Goal: Transaction & Acquisition: Purchase product/service

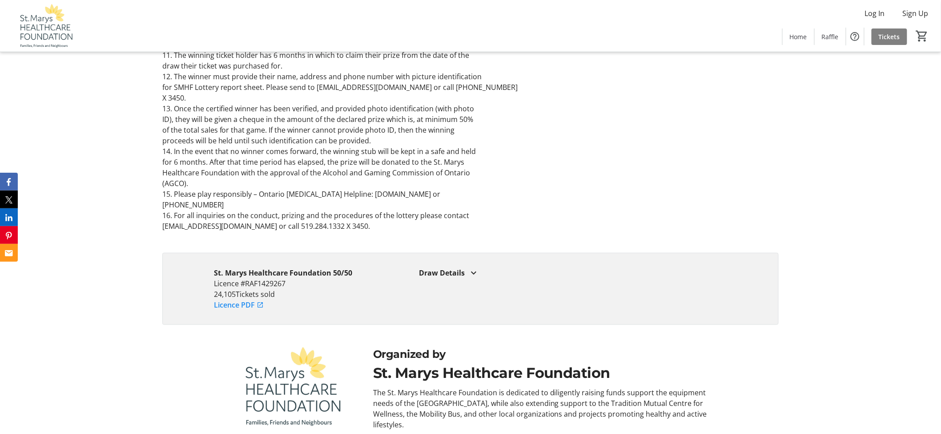
scroll to position [1677, 0]
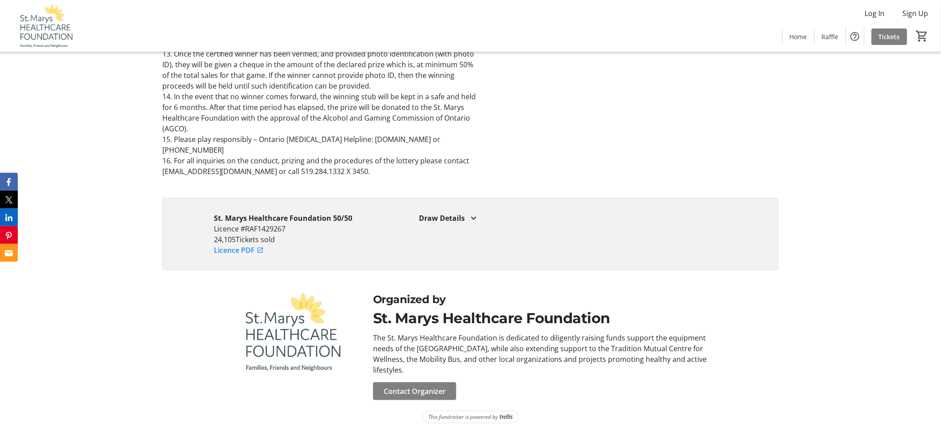
click at [481, 225] on div "Draw Details Draw 1: Early Bird 1 Sales End: 08/07/2025 at 9:30 AM EDT Winner D…" at bounding box center [573, 220] width 308 height 14
click at [479, 220] on mat-icon at bounding box center [474, 218] width 11 height 11
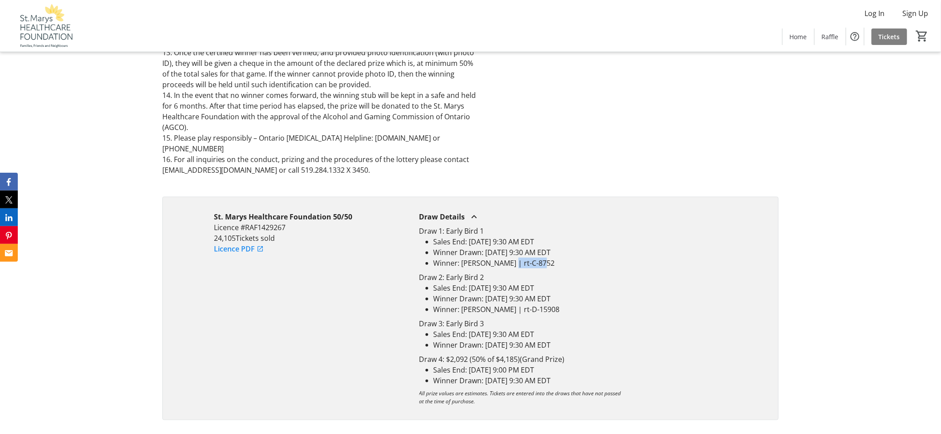
drag, startPoint x: 537, startPoint y: 267, endPoint x: 507, endPoint y: 266, distance: 29.8
click at [507, 266] on li "Winner: [PERSON_NAME] | rt-C-8752" at bounding box center [581, 263] width 294 height 11
copy li "rt-C-8752"
click at [585, 285] on li "Sales End: [DATE] 9:30 AM EDT" at bounding box center [581, 287] width 294 height 11
drag, startPoint x: 565, startPoint y: 312, endPoint x: 532, endPoint y: 310, distance: 33.4
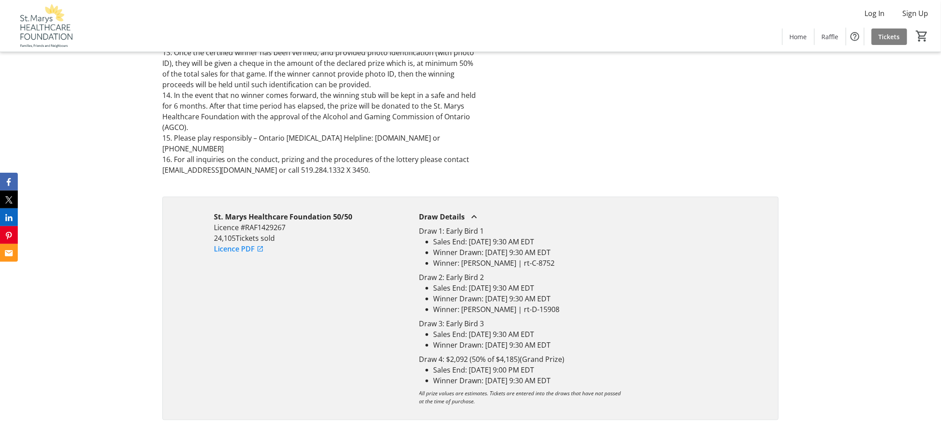
click at [532, 310] on li "Winner: [PERSON_NAME] | rt-D-15908" at bounding box center [581, 309] width 294 height 11
copy li "rt-D-15908"
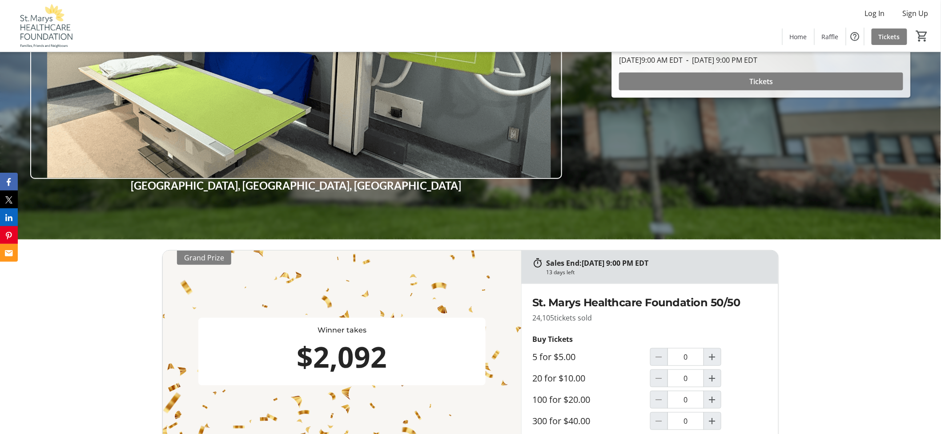
scroll to position [442, 0]
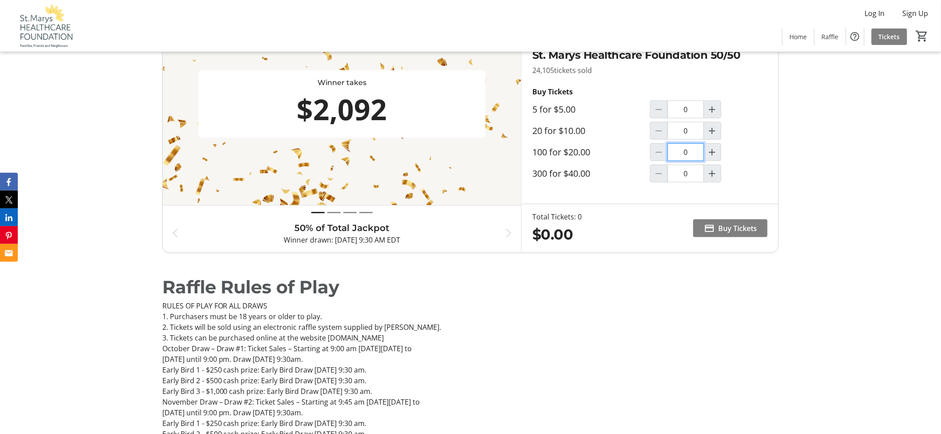
click at [690, 150] on input "0" at bounding box center [686, 152] width 36 height 18
type input "0"
type input "10"
click at [692, 135] on input "0" at bounding box center [686, 131] width 36 height 18
type input "10"
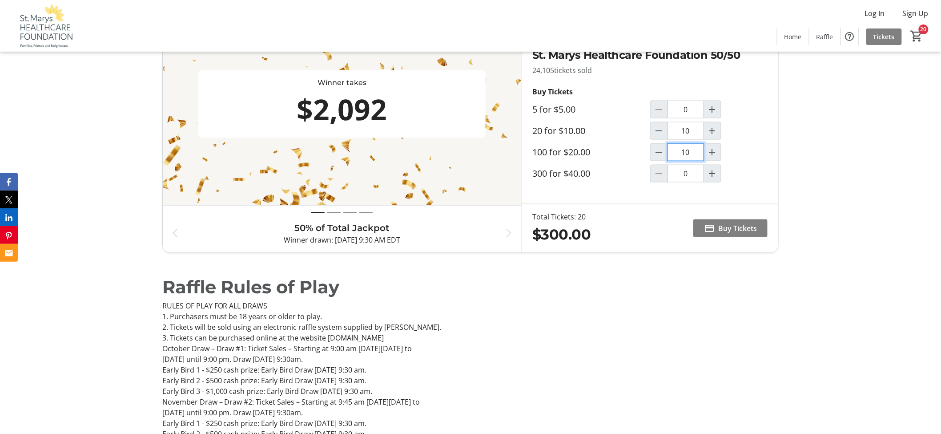
click at [692, 152] on input "10" at bounding box center [686, 152] width 36 height 18
type input "0"
click at [692, 132] on input "10" at bounding box center [686, 131] width 36 height 18
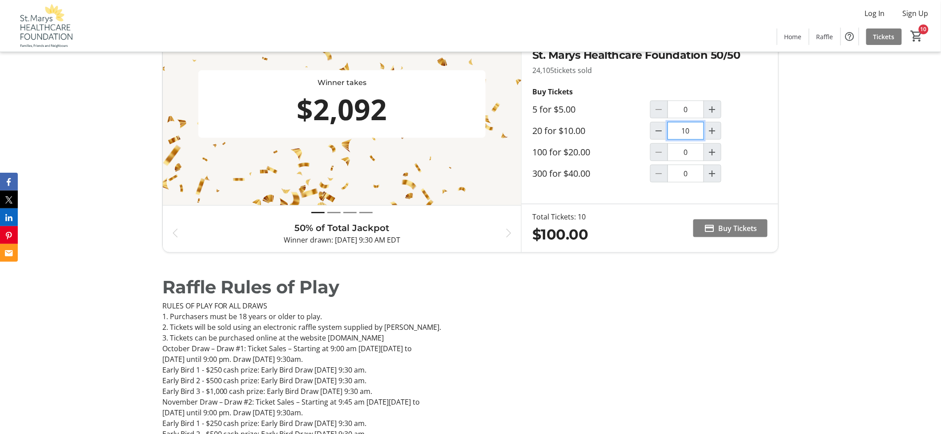
click at [692, 132] on input "10" at bounding box center [686, 131] width 36 height 18
click at [616, 243] on tr-raffle-buy-tickets-cta "Total Tickets: 20 $200.00 Buy Tickets" at bounding box center [649, 228] width 235 height 34
drag, startPoint x: 694, startPoint y: 132, endPoint x: 672, endPoint y: 133, distance: 22.7
click at [672, 133] on input "20" at bounding box center [686, 131] width 36 height 18
type input "0"
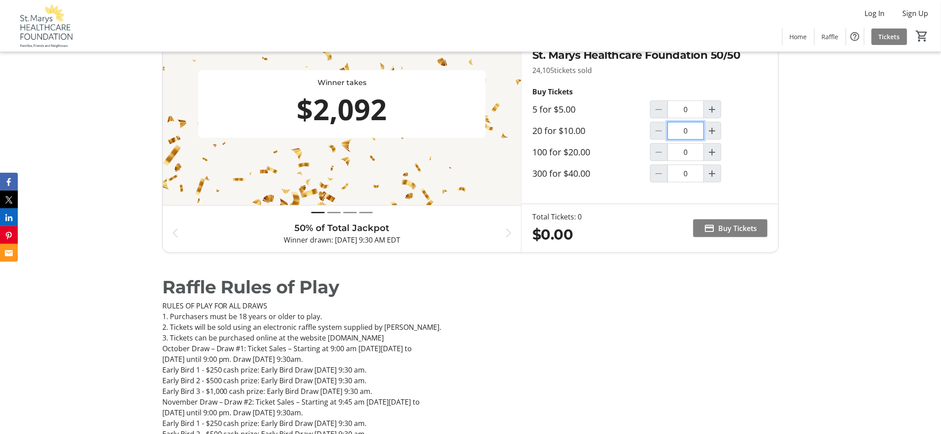
click at [701, 130] on input "0" at bounding box center [686, 131] width 36 height 18
click at [654, 334] on p "3. Tickets can be purchased online at the website [DOMAIN_NAME]" at bounding box center [470, 338] width 617 height 11
type input "20"
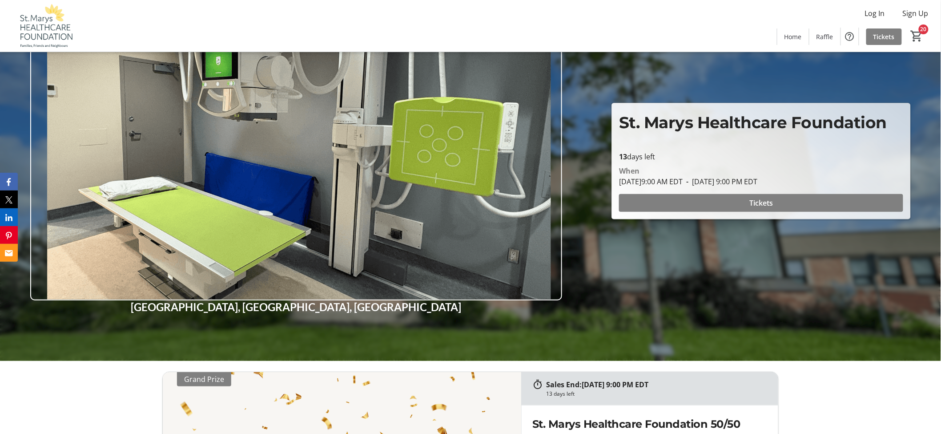
scroll to position [148, 0]
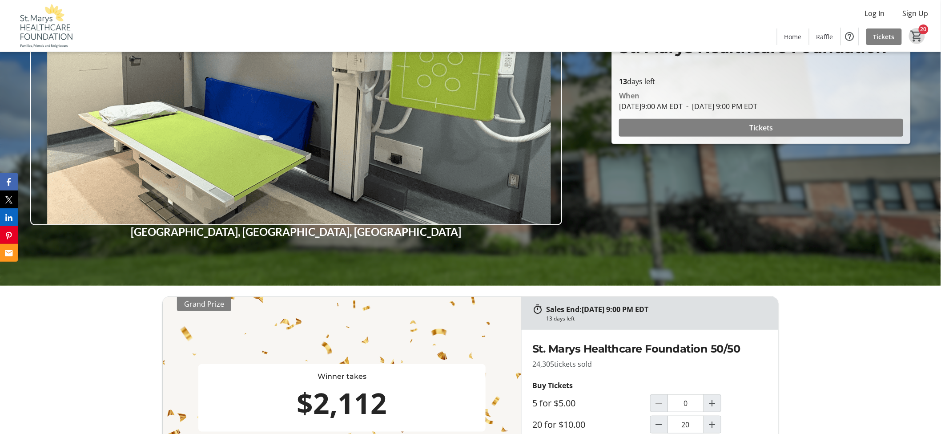
click at [921, 40] on mat-icon "20" at bounding box center [916, 35] width 13 height 13
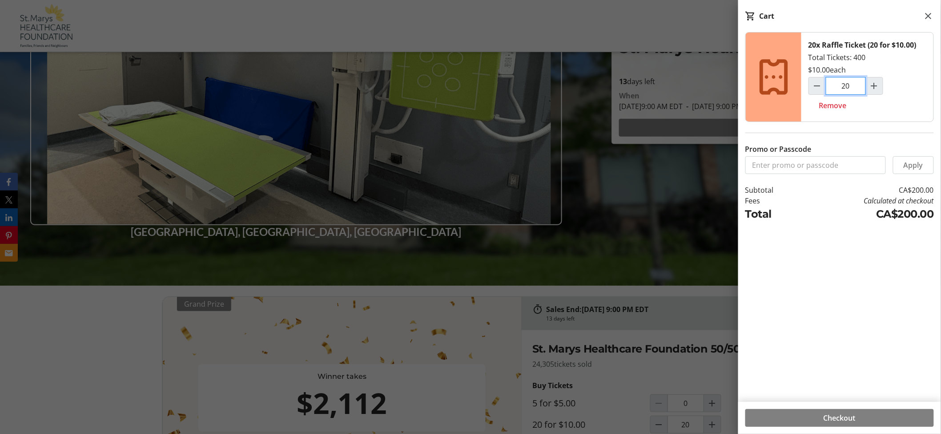
drag, startPoint x: 852, startPoint y: 86, endPoint x: 845, endPoint y: 88, distance: 6.9
click at [845, 88] on input "20" at bounding box center [846, 86] width 40 height 18
type input "0"
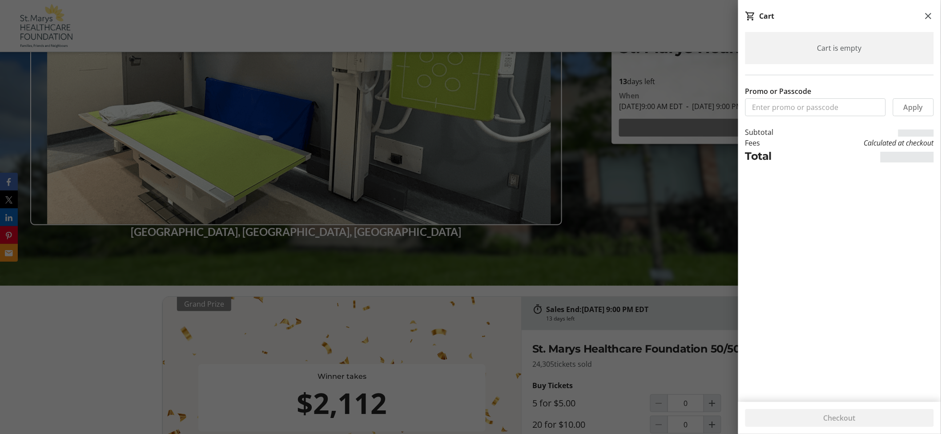
click at [861, 180] on div "Cart is empty Promo or Passcode Apply Subtotal Fees Calculated at checkout Total" at bounding box center [839, 211] width 203 height 359
click at [926, 16] on mat-icon at bounding box center [928, 16] width 11 height 11
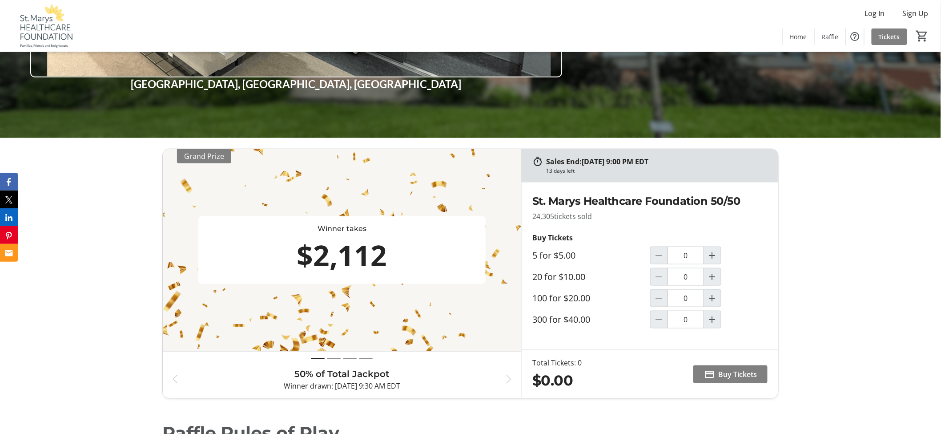
scroll to position [296, 0]
click at [690, 277] on input "0" at bounding box center [686, 276] width 36 height 18
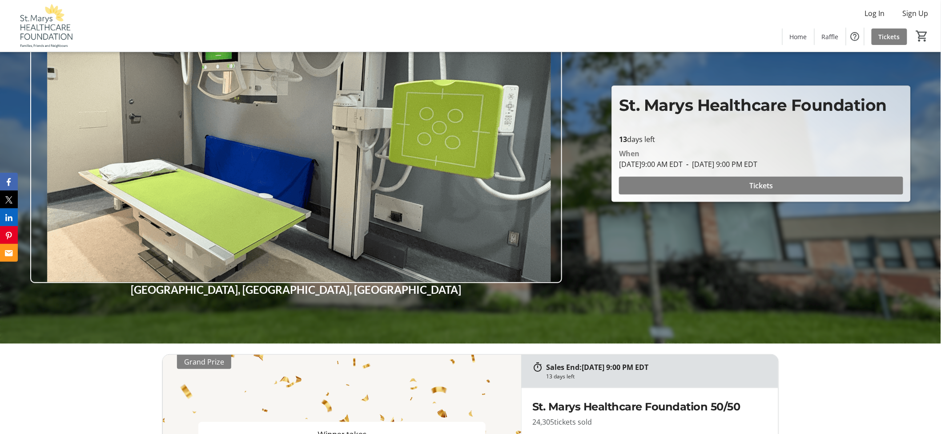
scroll to position [247, 0]
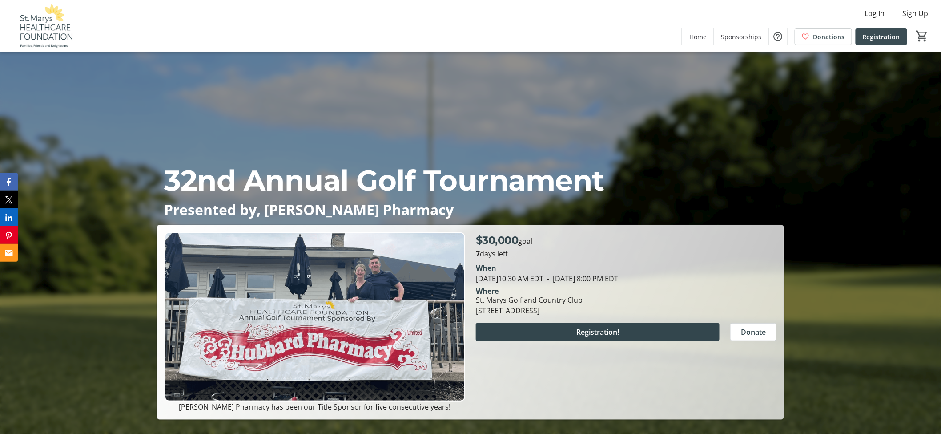
click at [893, 38] on span "Registration" at bounding box center [881, 36] width 37 height 9
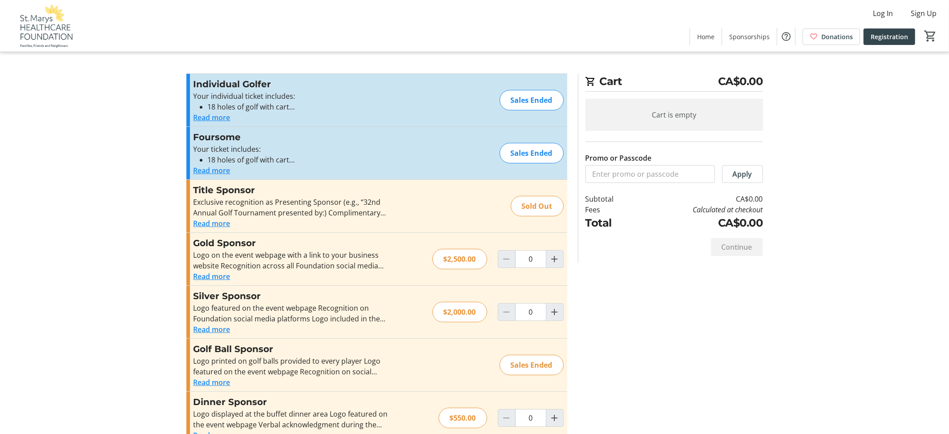
click at [742, 34] on html "Log In Sign Up Home Sponsorships Donations Registration 0 Home Sponsorships Don…" at bounding box center [474, 328] width 949 height 656
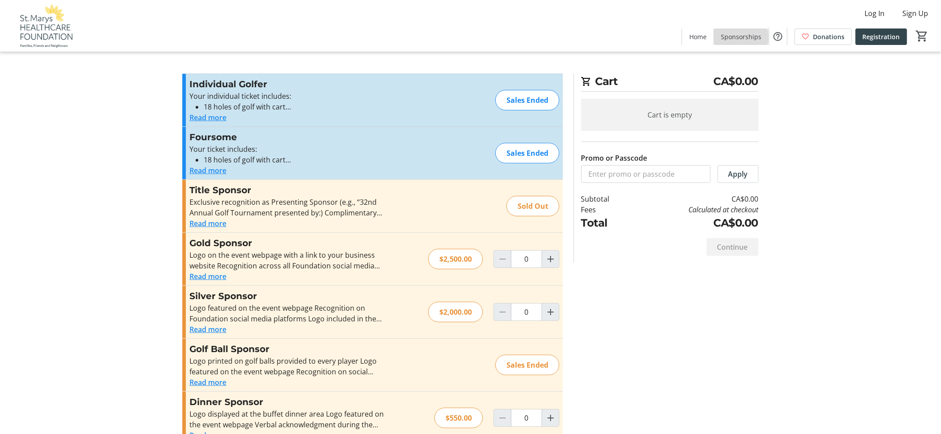
click at [744, 37] on span "Sponsorships" at bounding box center [741, 36] width 40 height 9
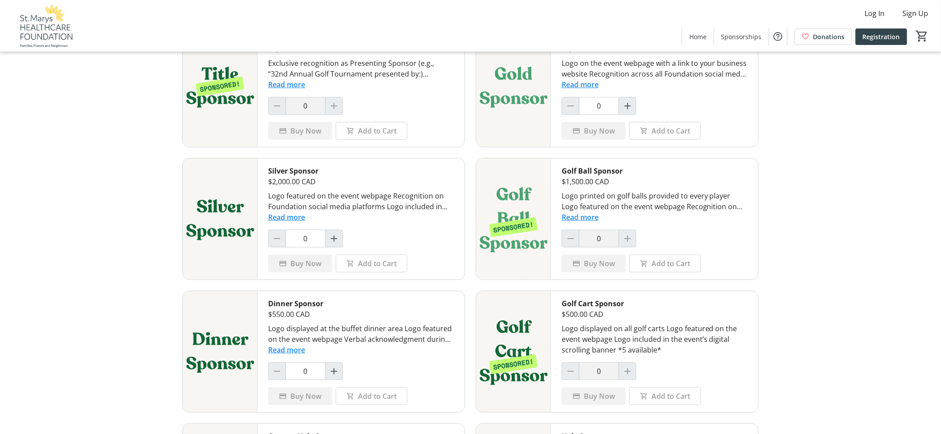
scroll to position [197, 0]
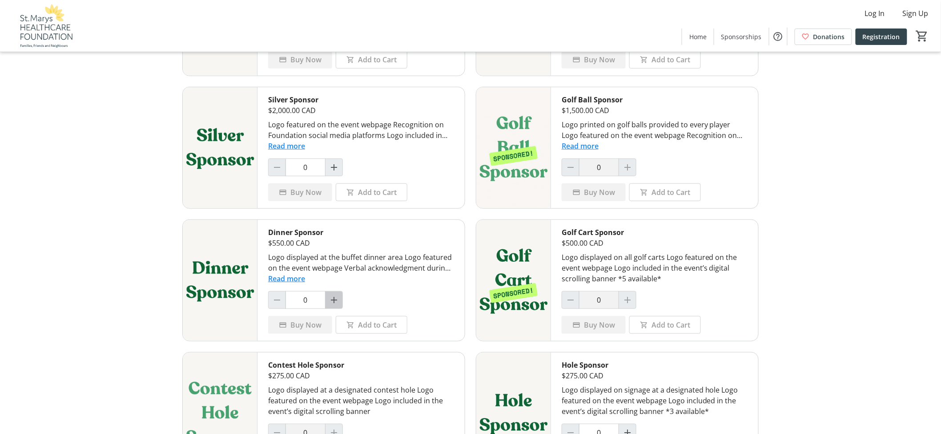
click at [330, 306] on span "Increment by one" at bounding box center [334, 299] width 17 height 17
type input "1"
click at [359, 327] on span "Add to Cart" at bounding box center [377, 324] width 39 height 11
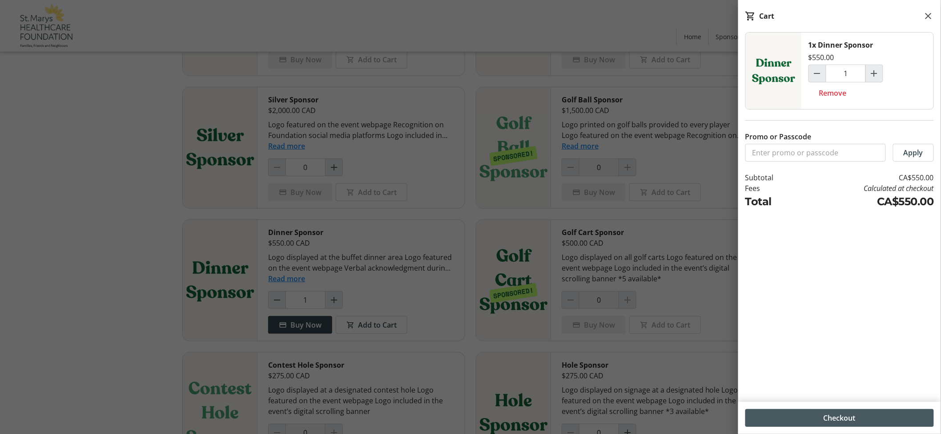
click at [816, 419] on span at bounding box center [839, 417] width 189 height 21
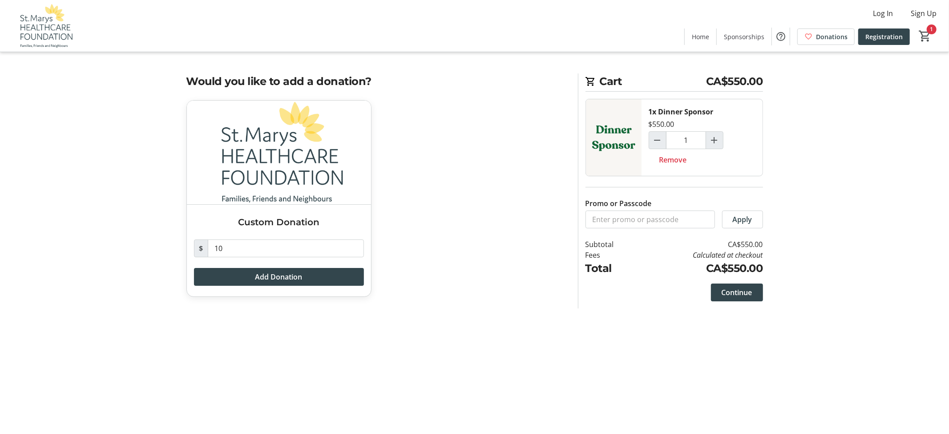
click at [434, 114] on div "Custom Donation $ 10 Add Donation" at bounding box center [376, 203] width 391 height 207
drag, startPoint x: 394, startPoint y: 76, endPoint x: 184, endPoint y: 68, distance: 210.5
click at [189, 63] on div "Cart CA$550.00 1x Dinner Sponsor $550.00 1 Remove Promo or Passcode Apply Subto…" at bounding box center [474, 217] width 587 height 434
click at [175, 75] on tr-checkout-feature-upsell-ui "Cart CA$550.00 1x Dinner Sponsor $550.00 1 Remove Promo or Passcode Apply Subto…" at bounding box center [474, 217] width 949 height 434
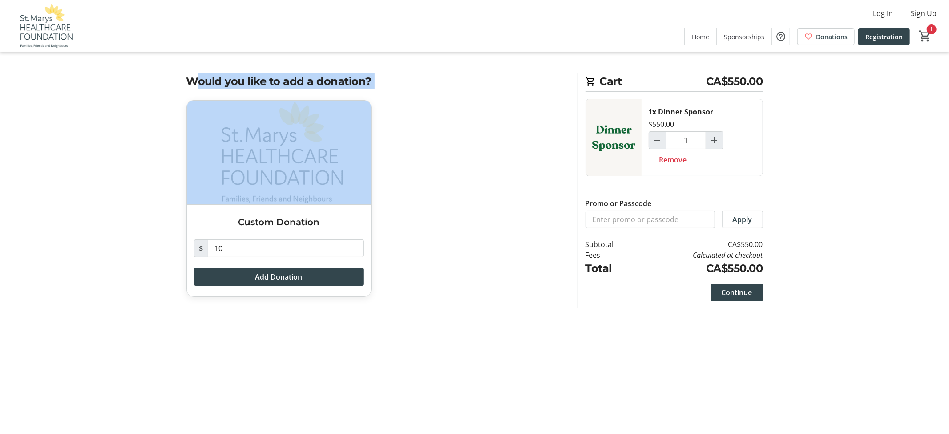
drag, startPoint x: 158, startPoint y: 81, endPoint x: 397, endPoint y: 104, distance: 240.3
click at [397, 104] on tr-checkout-feature-upsell-ui "Cart CA$550.00 1x Dinner Sponsor $550.00 1 Remove Promo or Passcode Apply Subto…" at bounding box center [474, 217] width 949 height 434
click at [390, 88] on h2 "Would you like to add a donation?" at bounding box center [376, 81] width 381 height 16
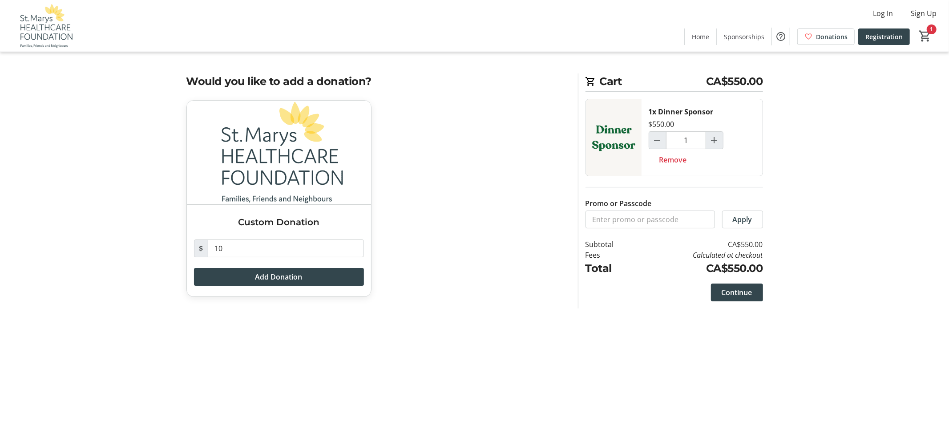
drag, startPoint x: 250, startPoint y: 71, endPoint x: 149, endPoint y: 78, distance: 101.6
click at [149, 78] on tr-checkout-feature-upsell-ui "Cart CA$550.00 1x Dinner Sponsor $550.00 1 Remove Promo or Passcode Apply Subto…" at bounding box center [474, 217] width 949 height 434
click at [148, 79] on tr-checkout-feature-upsell-ui "Cart CA$550.00 1x Dinner Sponsor $550.00 1 Remove Promo or Passcode Apply Subto…" at bounding box center [474, 217] width 949 height 434
click at [928, 32] on mat-icon "1" at bounding box center [924, 35] width 13 height 13
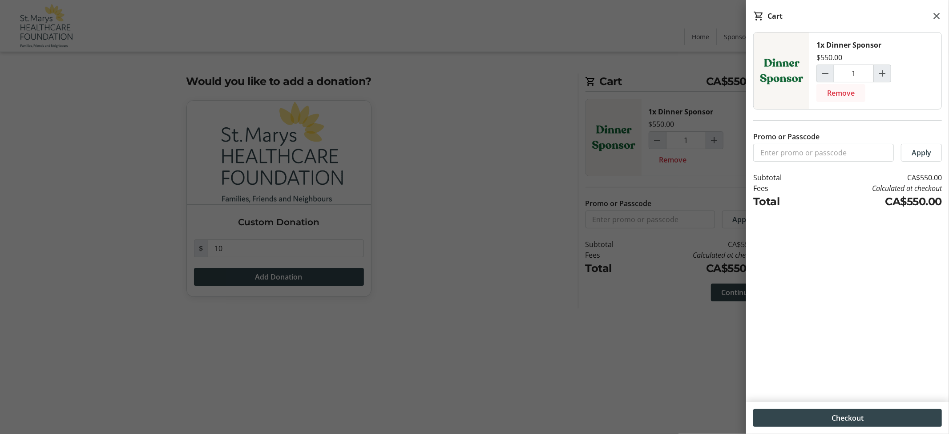
click at [846, 91] on span "Remove" at bounding box center [841, 93] width 28 height 11
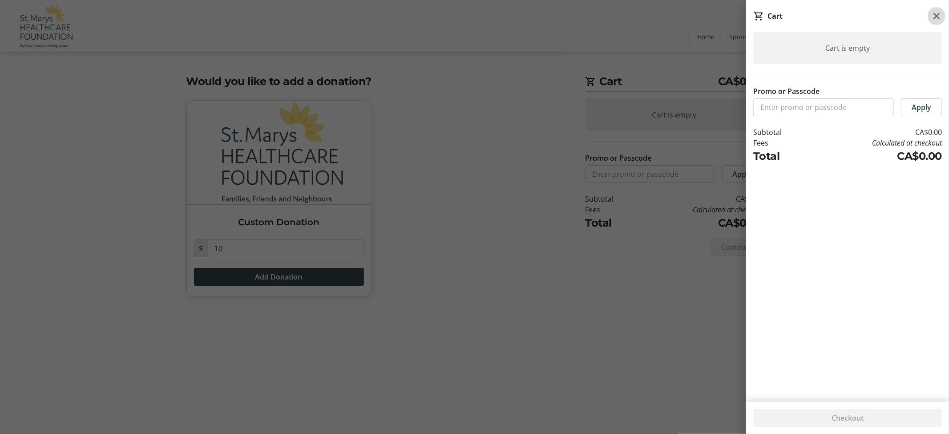
click at [934, 11] on mat-icon at bounding box center [936, 16] width 11 height 11
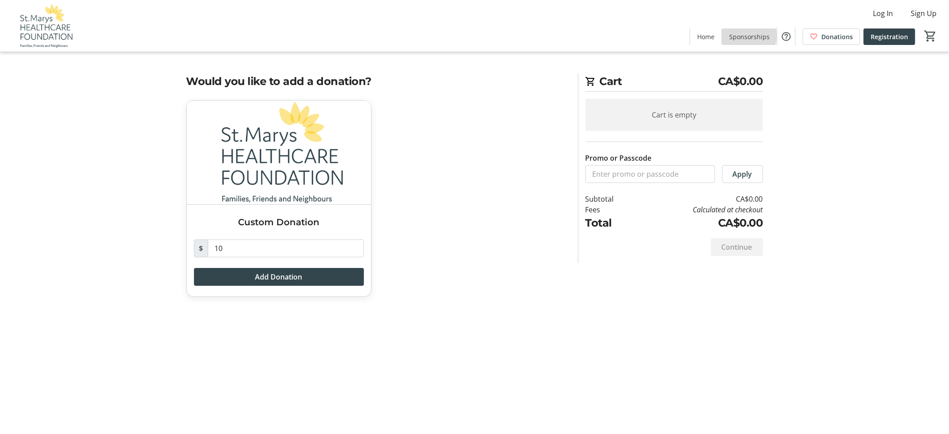
click at [751, 36] on span "Sponsorships" at bounding box center [749, 36] width 40 height 9
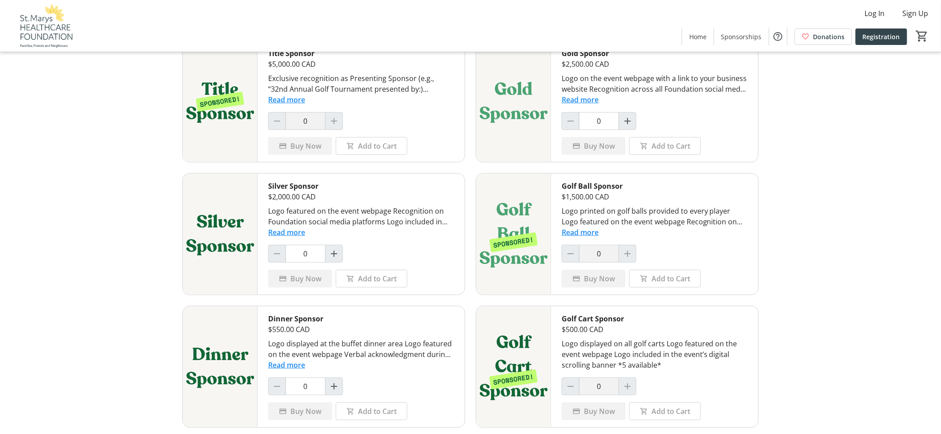
scroll to position [197, 0]
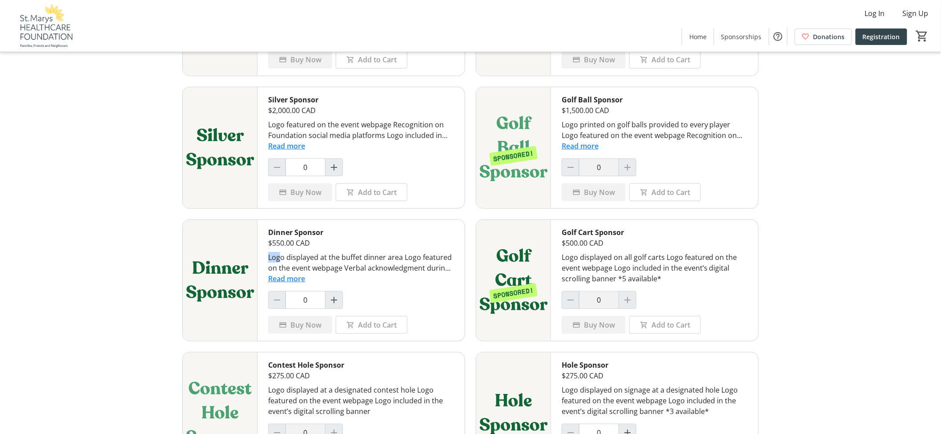
drag, startPoint x: 279, startPoint y: 257, endPoint x: 407, endPoint y: 247, distance: 128.5
click at [407, 247] on div "Dinner Sponsor $550.00 CAD Logo displayed at the buffet dinner area Logo featur…" at bounding box center [361, 280] width 207 height 121
click at [412, 261] on div "Logo displayed at the buffet dinner area Logo featured on the event webpage Ver…" at bounding box center [361, 262] width 186 height 21
click at [295, 277] on button "Read more" at bounding box center [286, 278] width 37 height 11
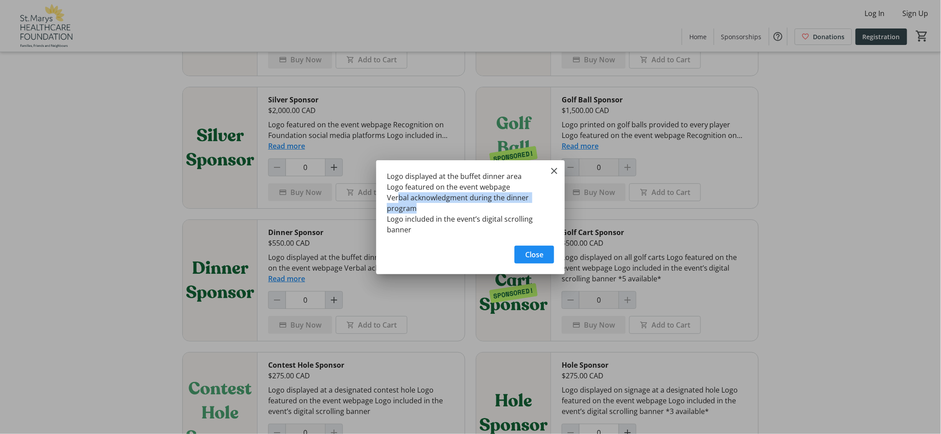
drag, startPoint x: 399, startPoint y: 198, endPoint x: 460, endPoint y: 210, distance: 62.0
click at [457, 208] on div "Logo displayed at the buffet dinner area Logo featured on the event webpage Ver…" at bounding box center [470, 200] width 189 height 80
click at [460, 210] on div "Logo displayed at the buffet dinner area Logo featured on the event webpage Ver…" at bounding box center [470, 200] width 189 height 80
drag, startPoint x: 402, startPoint y: 221, endPoint x: 452, endPoint y: 238, distance: 53.0
click at [0, 0] on div "Logo displayed at the buffet dinner area Logo featured on the event webpage Ver…" at bounding box center [0, 0] width 0 height 0
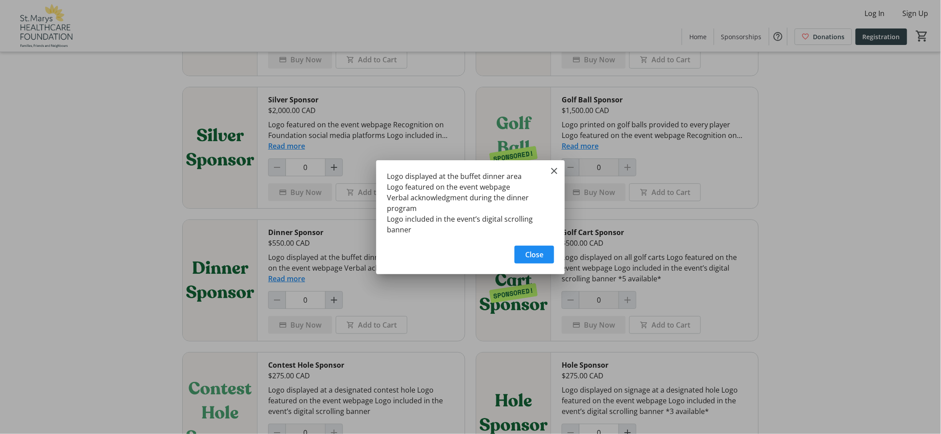
click at [452, 238] on div "Logo displayed at the buffet dinner area Logo featured on the event webpage Ver…" at bounding box center [470, 200] width 189 height 80
click at [535, 255] on span "Close" at bounding box center [534, 254] width 18 height 11
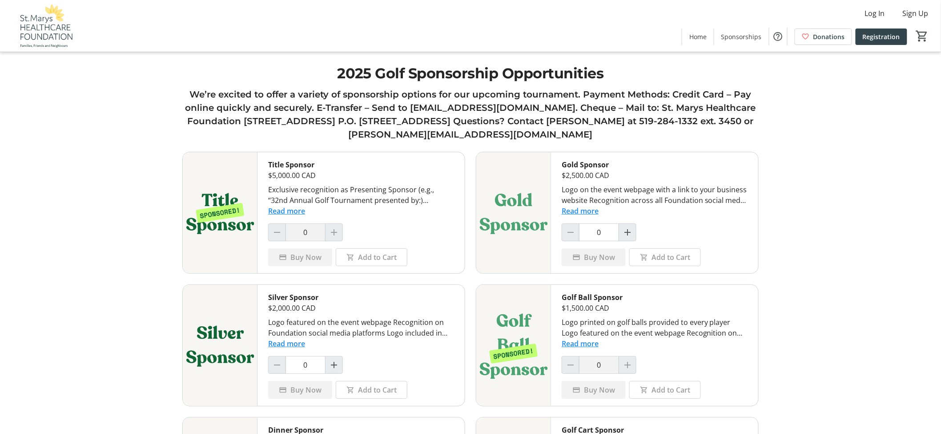
scroll to position [197, 0]
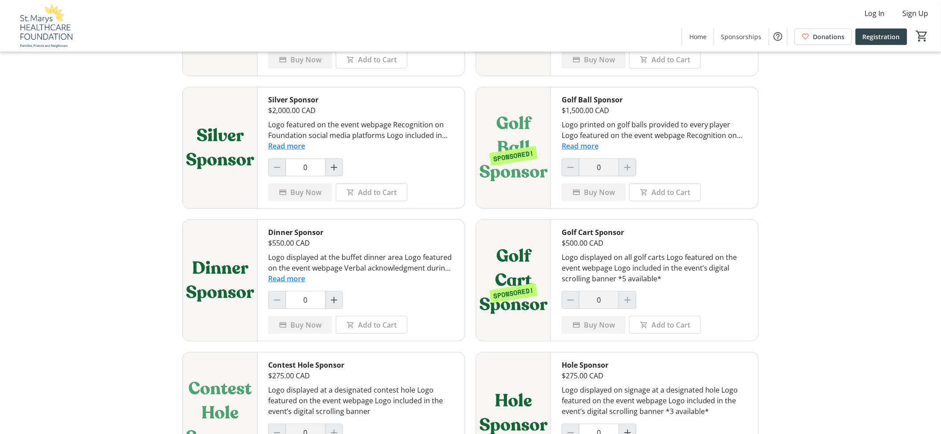
click at [142, 172] on tr-shared-ui-items-page-ui "2025 Golf Sponsorship Opportunities We’re excited to offer a variety of sponsor…" at bounding box center [470, 213] width 941 height 820
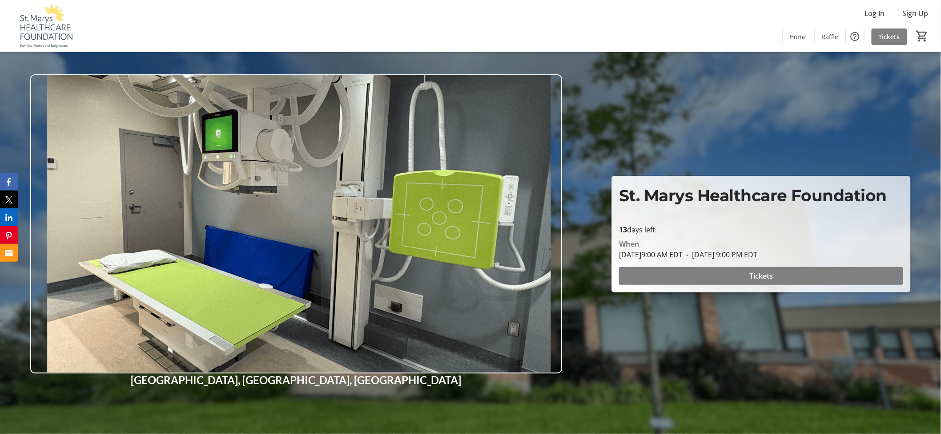
click at [251, 34] on div "Log In Sign Up Home Raffle Tickets 0" at bounding box center [470, 26] width 941 height 52
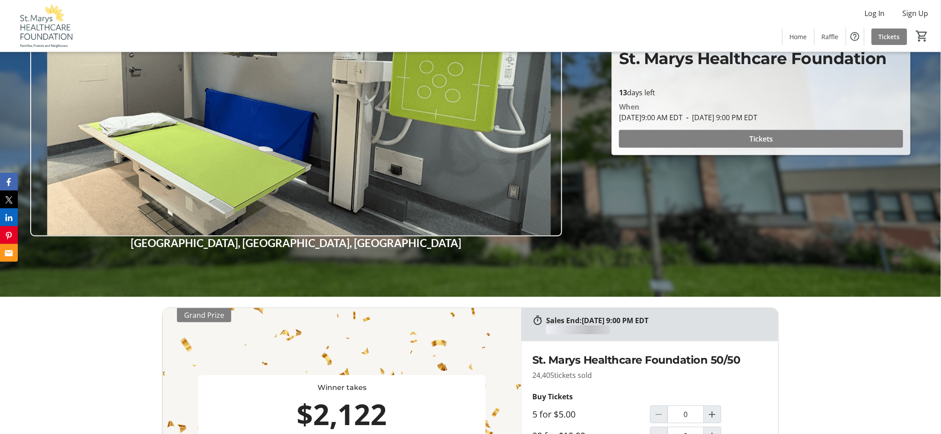
scroll to position [296, 0]
